Goal: Entertainment & Leisure: Consume media (video, audio)

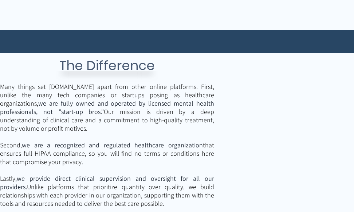
scroll to position [1019, 0]
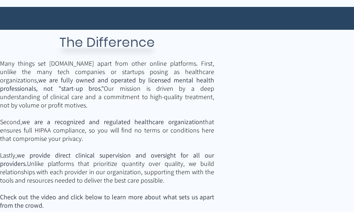
drag, startPoint x: 159, startPoint y: 184, endPoint x: 90, endPoint y: 148, distance: 78.3
click at [90, 148] on p "main content" at bounding box center [107, 147] width 214 height 8
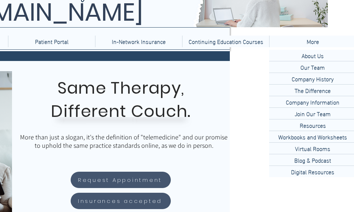
scroll to position [73, 127]
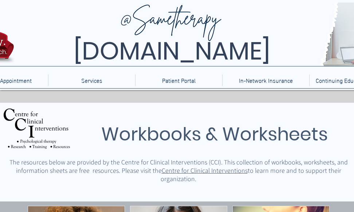
drag, startPoint x: 272, startPoint y: 159, endPoint x: 264, endPoint y: 173, distance: 15.8
click at [264, 173] on span "The resources below are provided by the Centre for Clinical Interventions (CCI)…" at bounding box center [178, 170] width 338 height 25
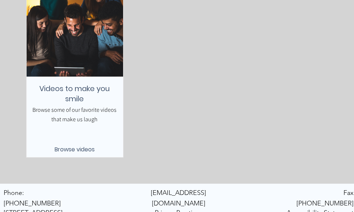
scroll to position [728, 0]
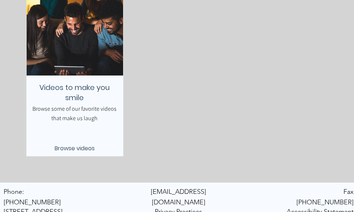
click at [64, 148] on span "Browse videos" at bounding box center [75, 148] width 40 height 9
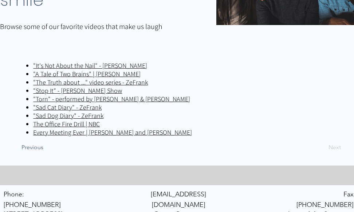
scroll to position [177, 0]
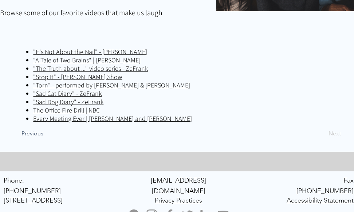
drag, startPoint x: 99, startPoint y: 95, endPoint x: 118, endPoint y: 93, distance: 19.4
click at [118, 93] on p ""Sad Cat Diary" - ZeFrank" at bounding box center [186, 93] width 307 height 8
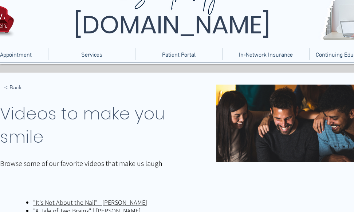
scroll to position [0, 0]
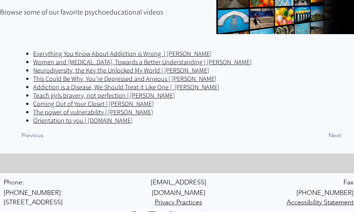
scroll to position [156, 0]
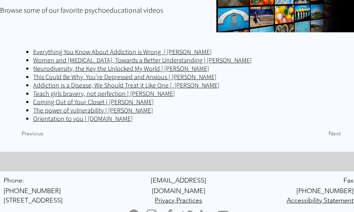
click at [132, 122] on u "Orientation to you | TelebehavioralHealth.US" at bounding box center [82, 119] width 99 height 8
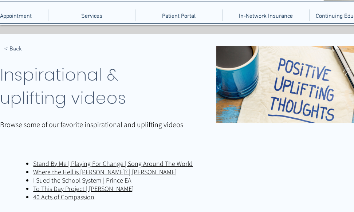
scroll to position [130, 0]
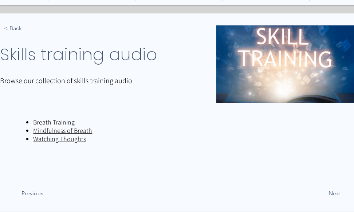
scroll to position [73, 0]
